Goal: Check status: Check status

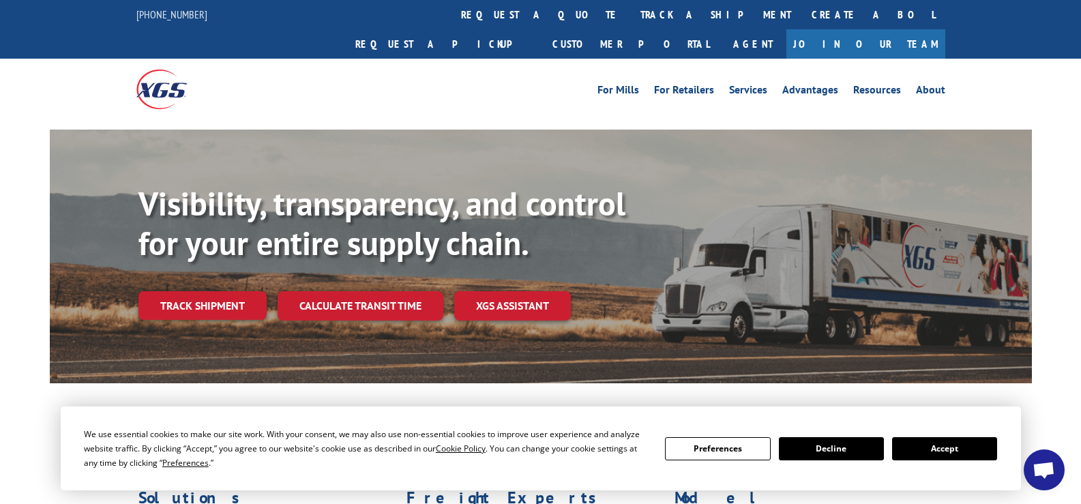
click at [630, 14] on link "track a shipment" at bounding box center [715, 14] width 171 height 29
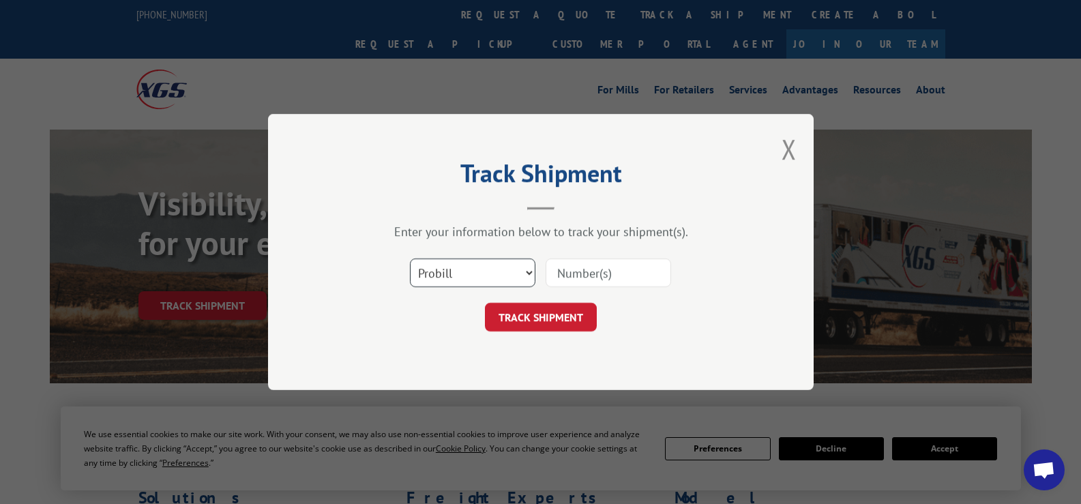
click at [526, 271] on select "Select category... Probill BOL PO" at bounding box center [472, 272] width 125 height 29
select select "bol"
click at [410, 258] on select "Select category... Probill BOL PO" at bounding box center [472, 272] width 125 height 29
click at [559, 275] on input at bounding box center [608, 272] width 125 height 29
paste input "3397721"
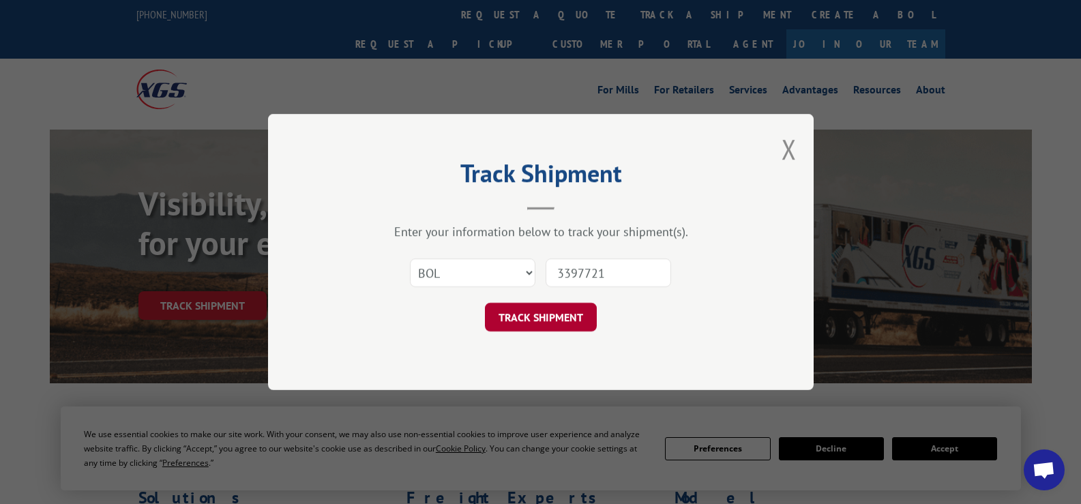
type input "3397721"
click at [570, 313] on button "TRACK SHIPMENT" at bounding box center [541, 317] width 112 height 29
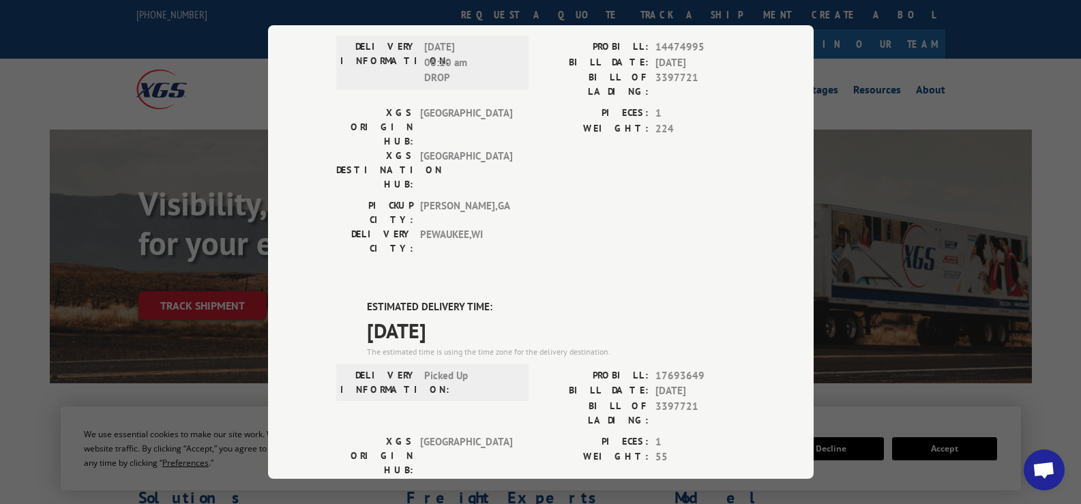
scroll to position [205, 0]
